Goal: Information Seeking & Learning: Learn about a topic

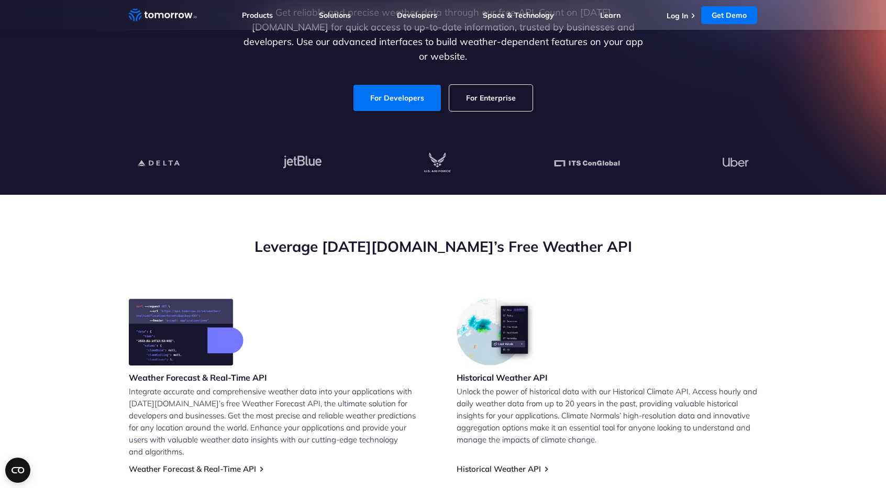
scroll to position [179, 0]
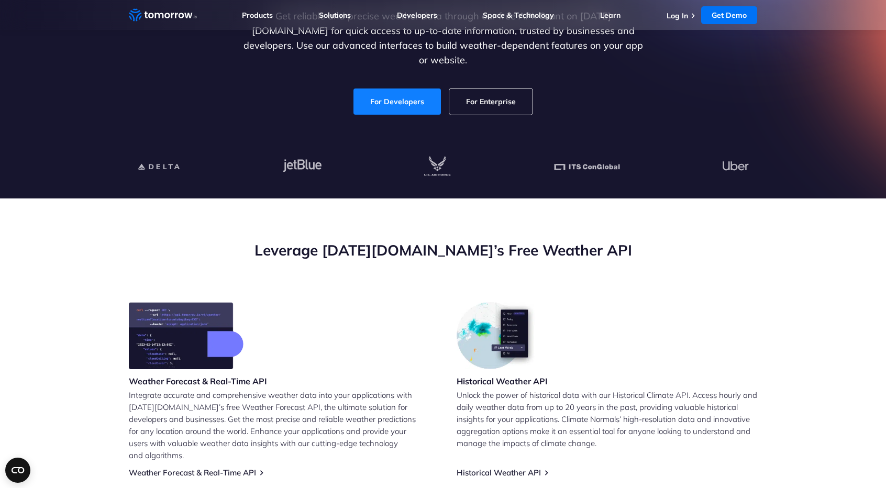
click at [405, 88] on link "For Developers" at bounding box center [396, 101] width 87 height 26
click at [467, 88] on link "For Enterprise" at bounding box center [490, 101] width 83 height 26
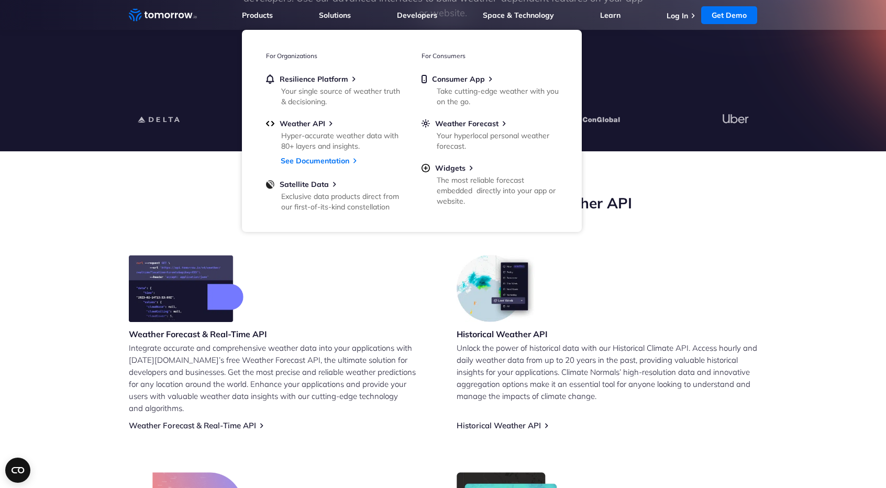
scroll to position [280, 0]
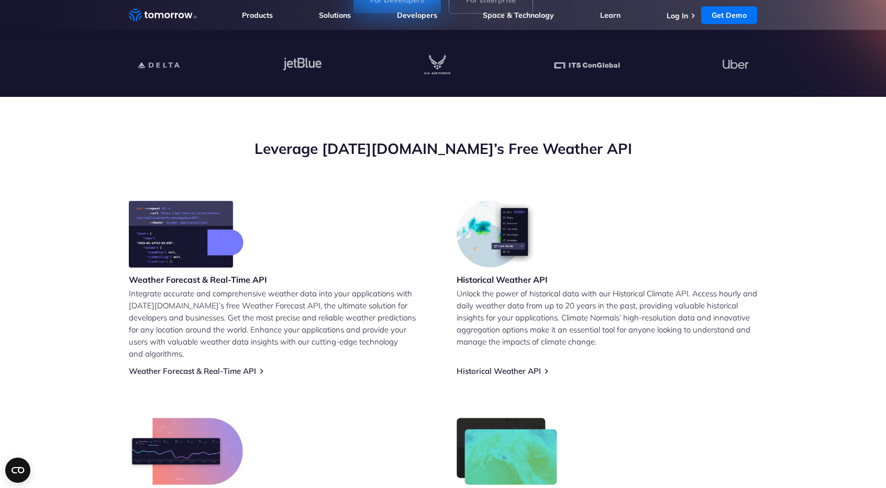
click at [283, 284] on div "Weather Forecast & Real-Time API Integrate accurate and comprehensive weather d…" at bounding box center [279, 288] width 301 height 175
click at [237, 282] on h3 "Weather Forecast & Real-Time API" at bounding box center [198, 280] width 138 height 12
click at [195, 255] on img at bounding box center [186, 234] width 115 height 67
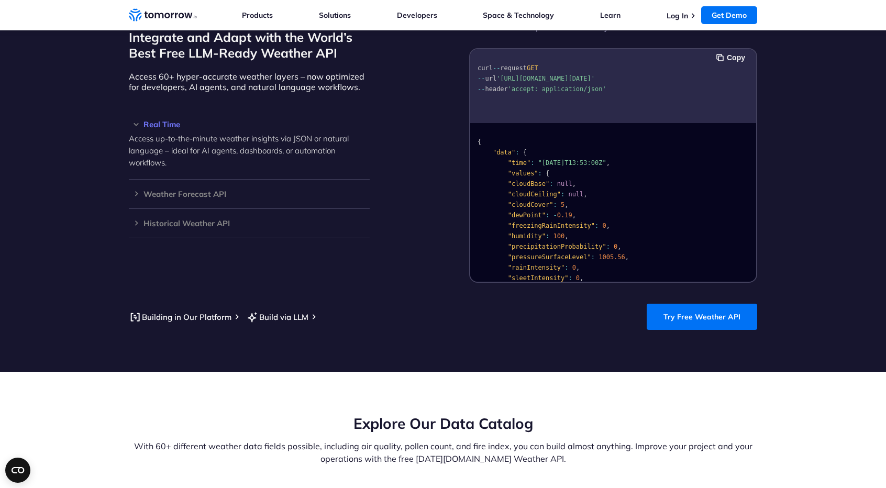
scroll to position [882, 0]
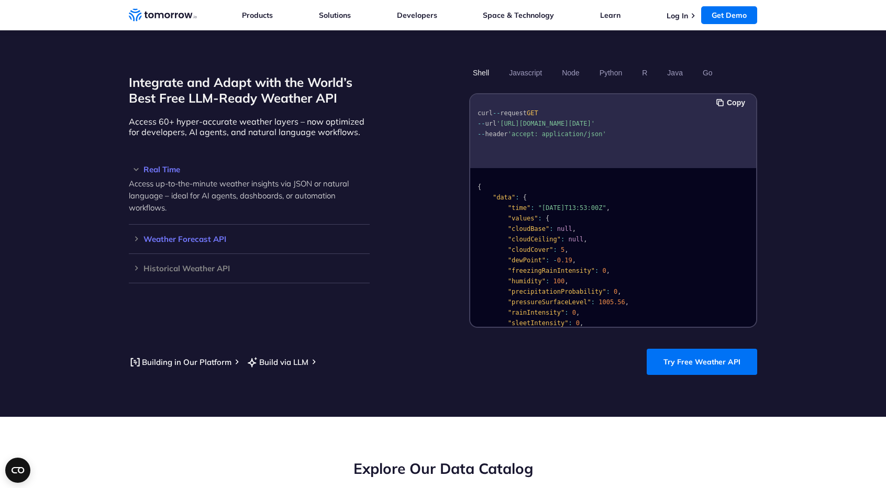
click at [137, 235] on h3 "Weather Forecast API" at bounding box center [249, 239] width 241 height 8
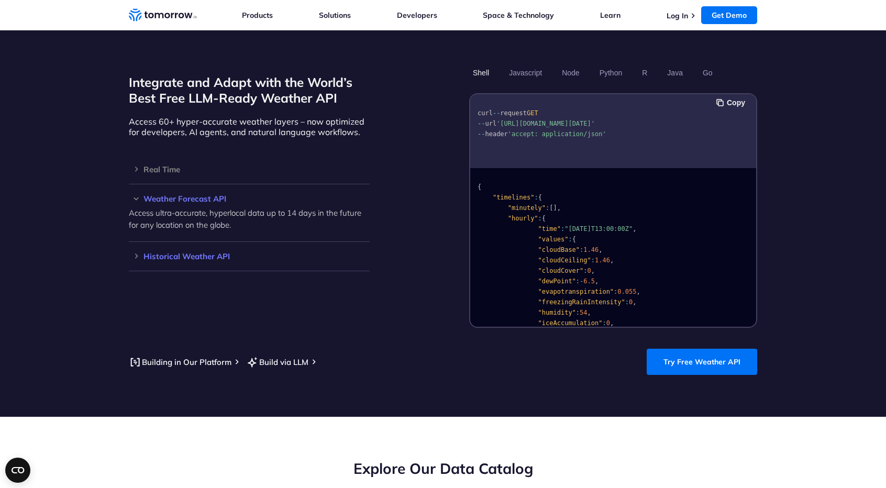
click at [162, 242] on div "Historical Weather API Optimize your operations with access to hourly and daily…" at bounding box center [249, 256] width 241 height 29
click at [170, 252] on h3 "Historical Weather API" at bounding box center [249, 256] width 241 height 8
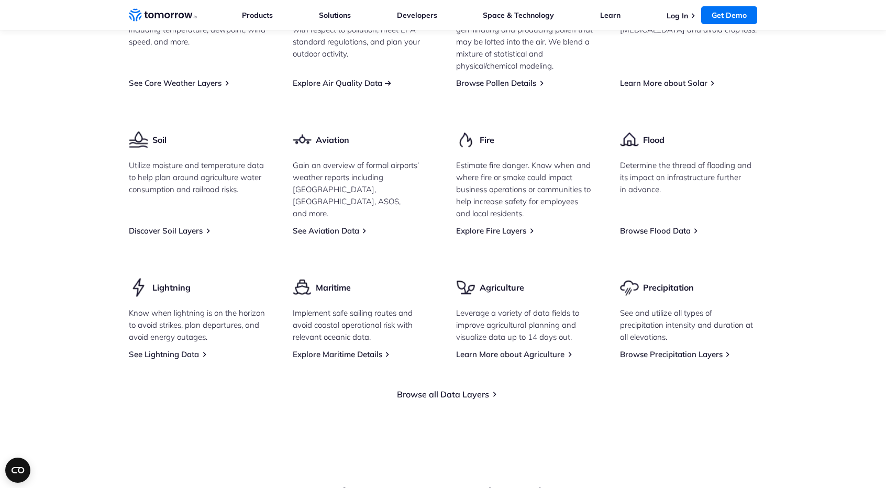
scroll to position [1451, 0]
click at [443, 390] on link "Browse all Data Layers" at bounding box center [443, 395] width 92 height 10
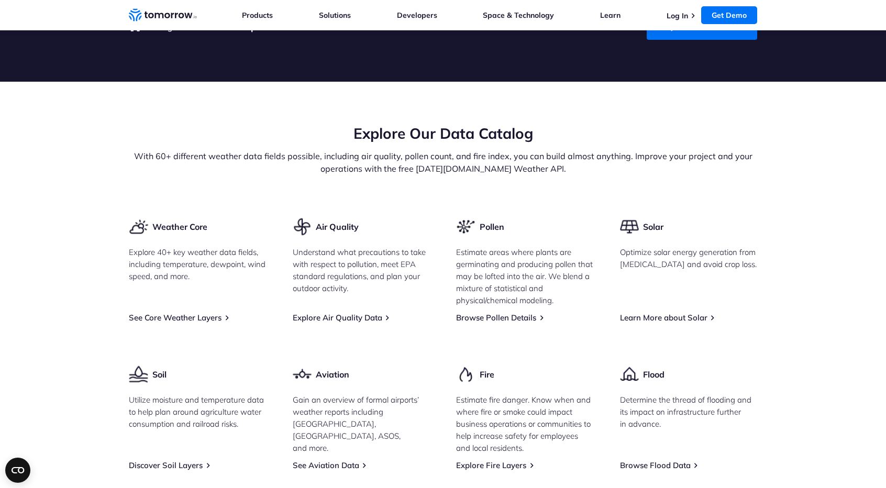
scroll to position [1216, 0]
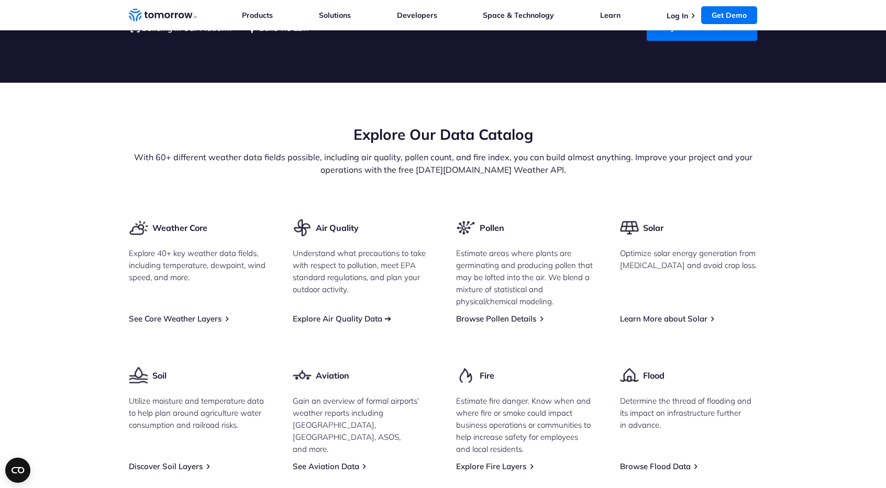
click at [359, 314] on link "Explore Air Quality Data" at bounding box center [338, 319] width 90 height 10
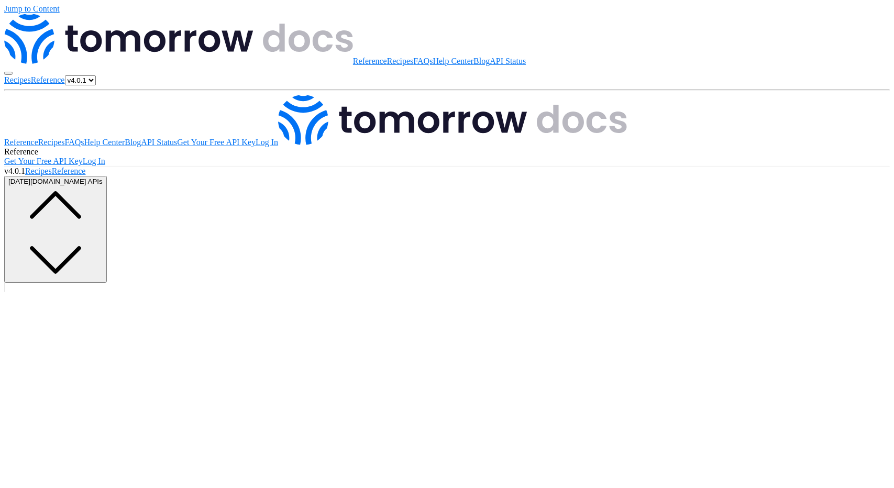
scroll to position [207, 0]
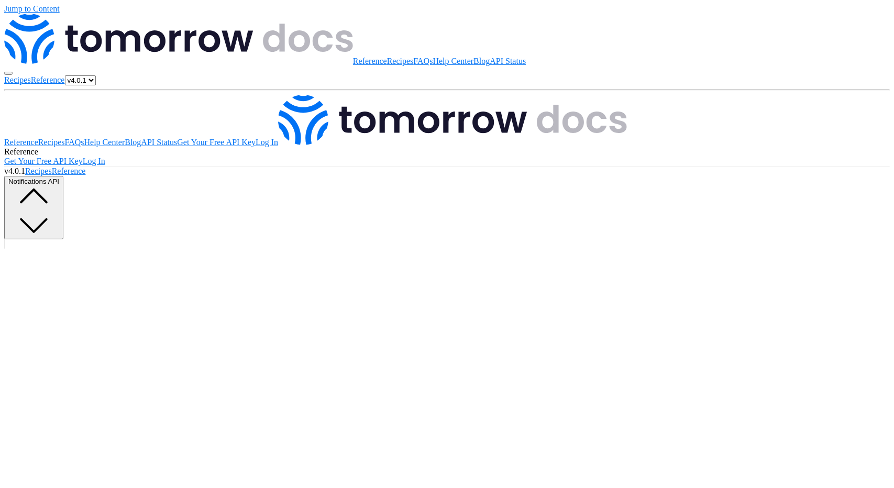
scroll to position [225, 0]
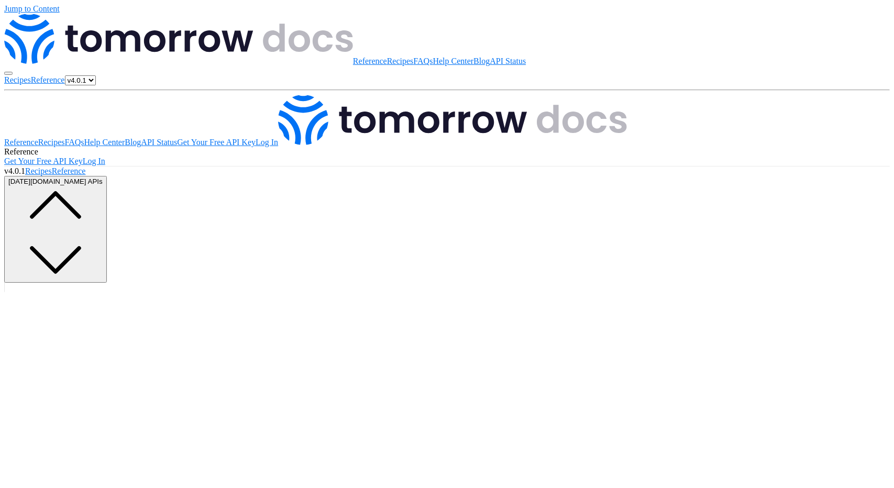
scroll to position [207, 0]
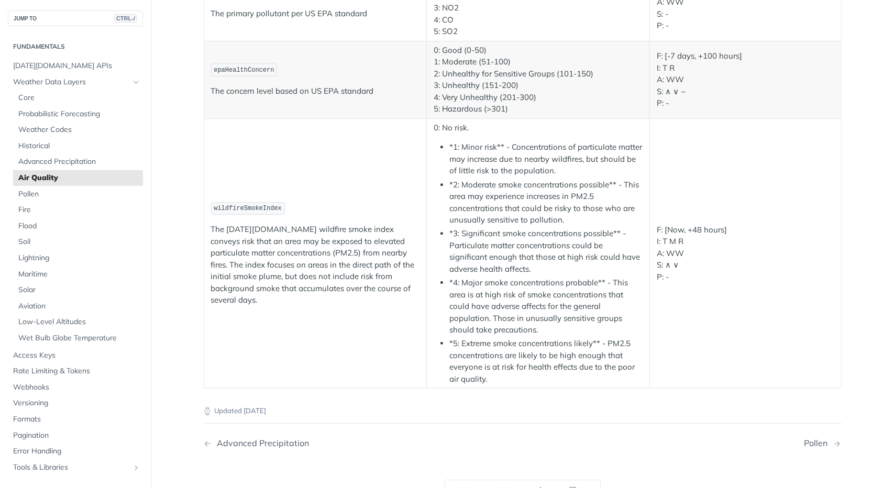
scroll to position [2088, 0]
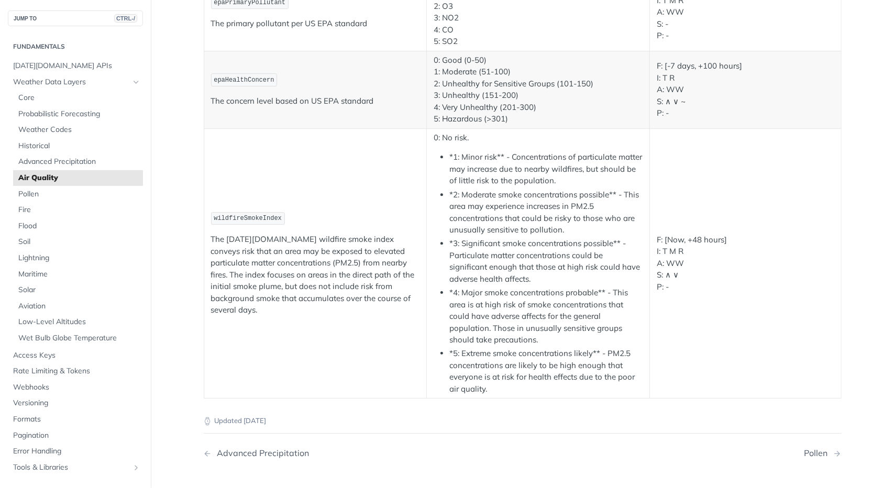
click at [600, 434] on div "Updated [DATE] Advanced Precipitation Pollen Did this page help you? Yes No" at bounding box center [523, 466] width 638 height 134
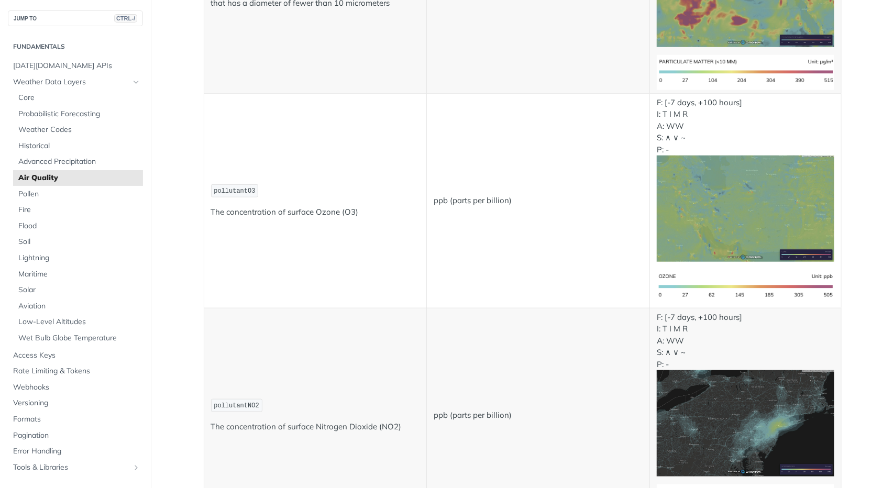
scroll to position [0, 0]
